Goal: Find specific page/section: Find specific page/section

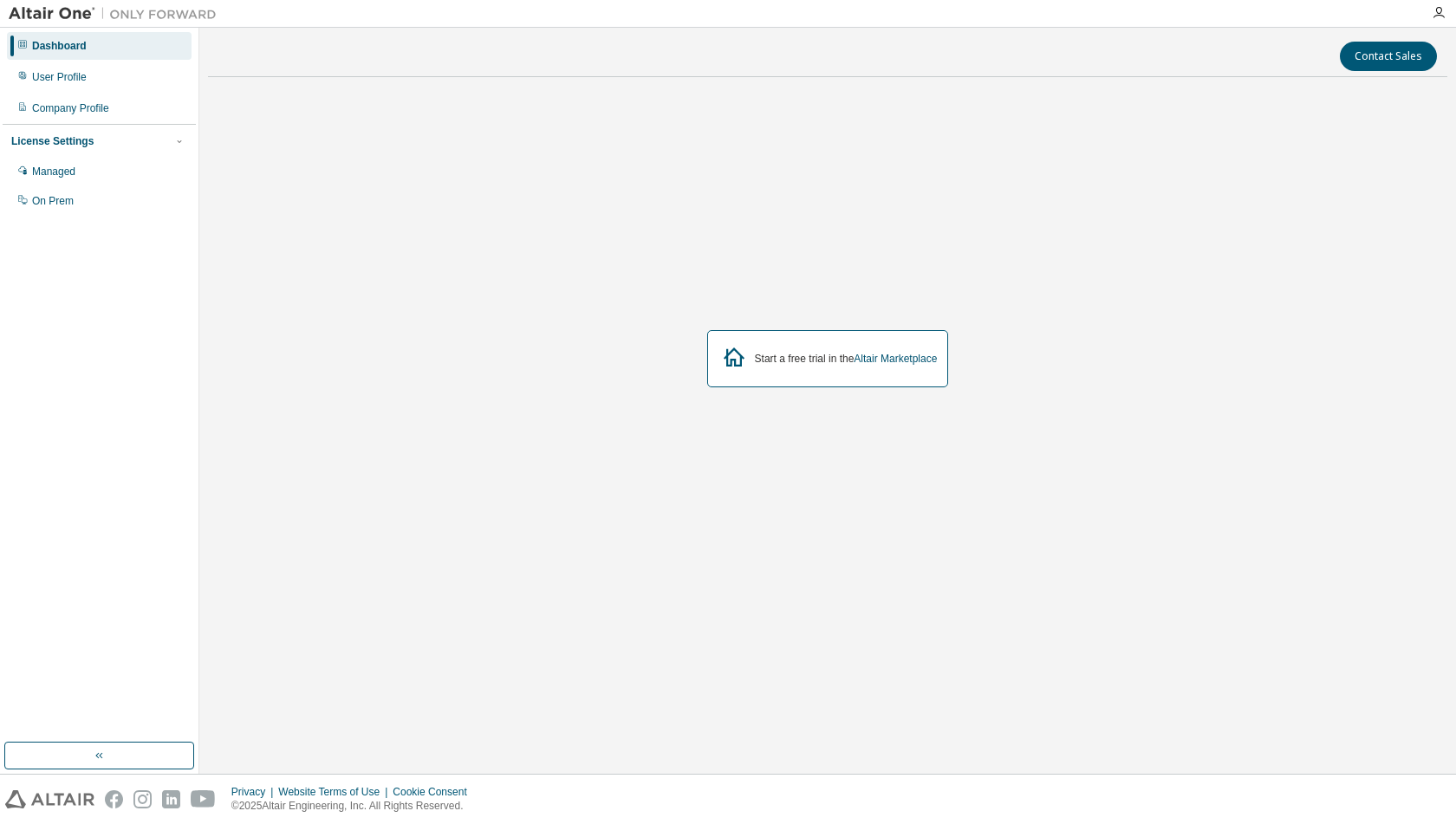
click at [883, 336] on div "Start a free trial in the Altair Marketplace" at bounding box center [828, 358] width 241 height 57
click at [91, 178] on div "Managed" at bounding box center [99, 172] width 185 height 28
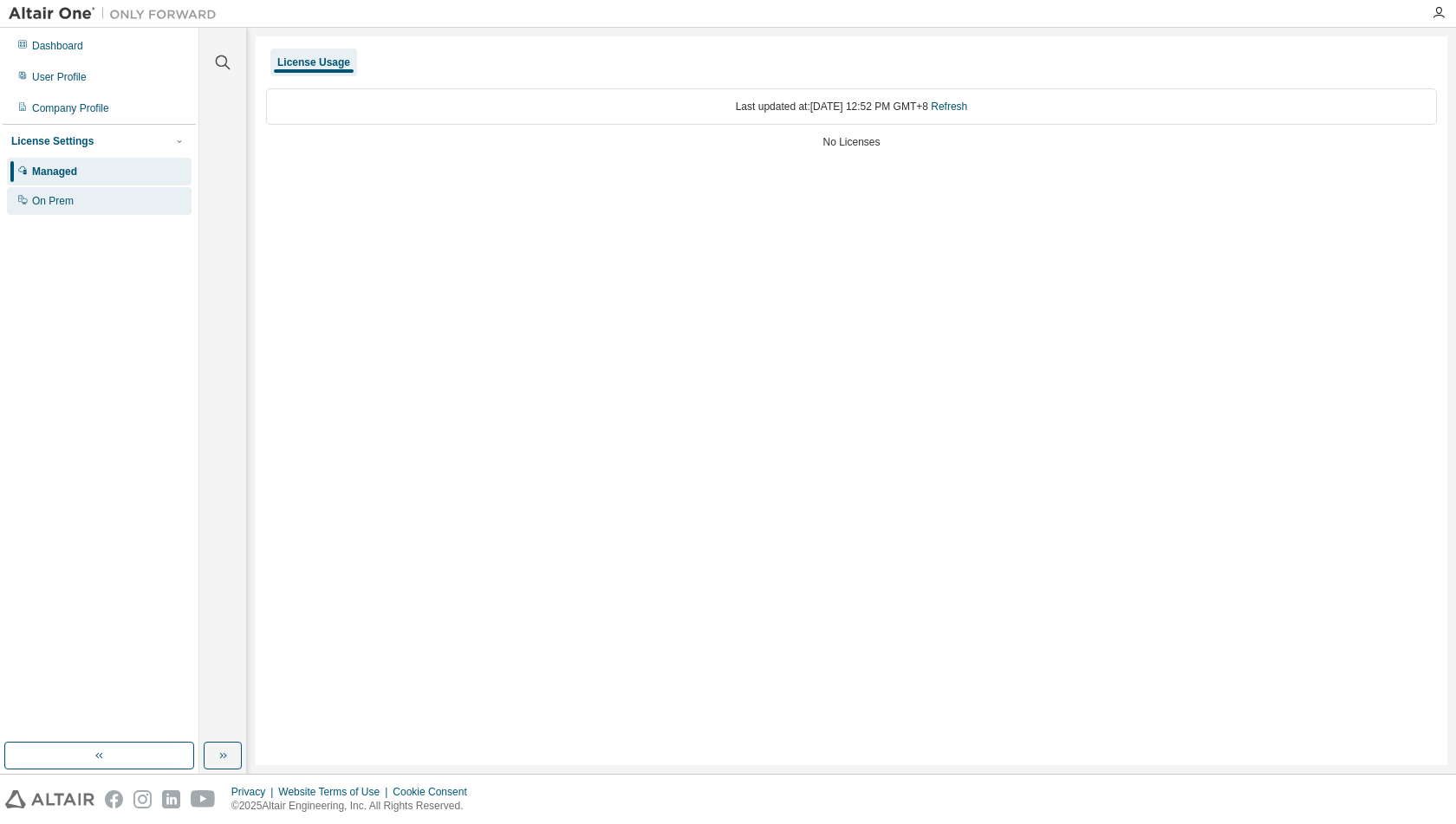
click at [98, 199] on div "On Prem" at bounding box center [99, 201] width 185 height 28
